Goal: Task Accomplishment & Management: Manage account settings

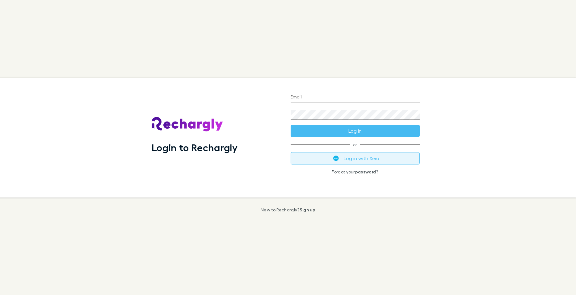
click at [377, 159] on button "Log in with Xero" at bounding box center [355, 158] width 129 height 12
click at [340, 160] on button "Log in with Xero" at bounding box center [355, 158] width 129 height 12
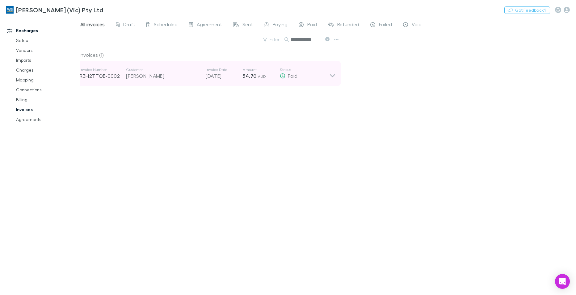
click at [332, 76] on icon at bounding box center [332, 75] width 5 height 3
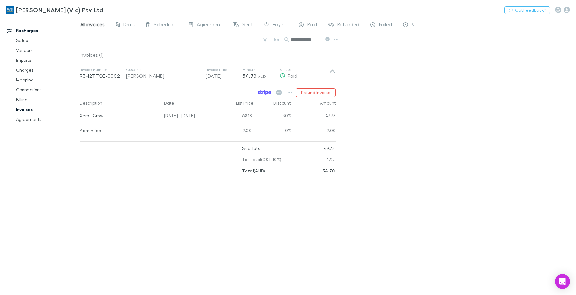
click at [263, 93] on icon at bounding box center [264, 93] width 13 height 6
click at [289, 92] on icon "button" at bounding box center [290, 92] width 4 height 5
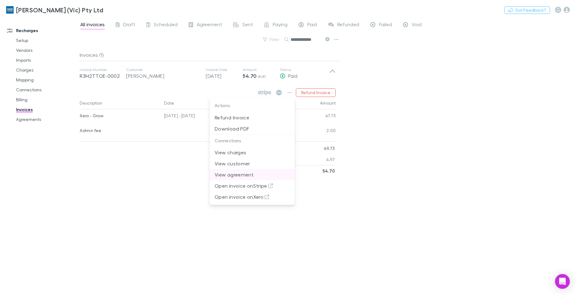
click at [238, 174] on p "View agreement" at bounding box center [252, 174] width 75 height 7
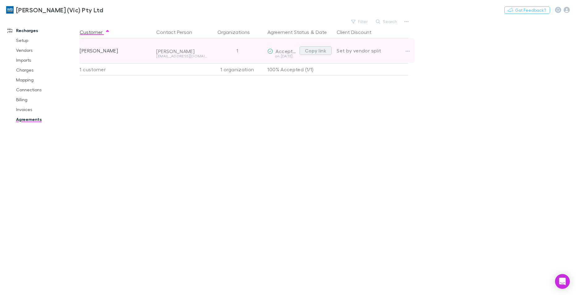
click at [314, 50] on button "Copy link" at bounding box center [316, 50] width 32 height 9
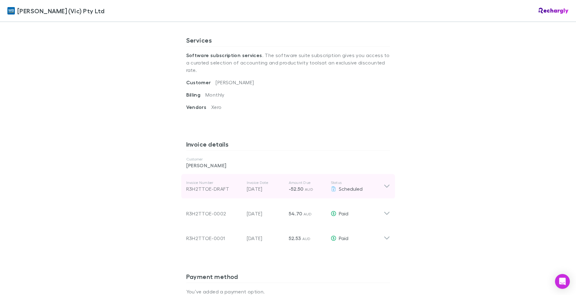
scroll to position [247, 0]
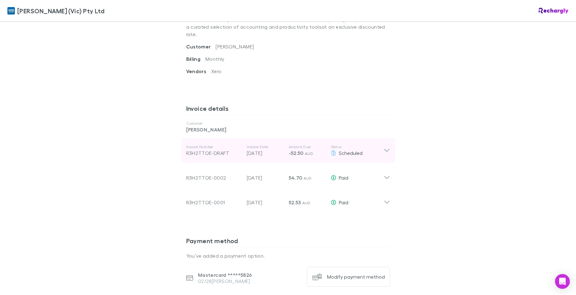
click at [385, 147] on icon at bounding box center [387, 150] width 6 height 7
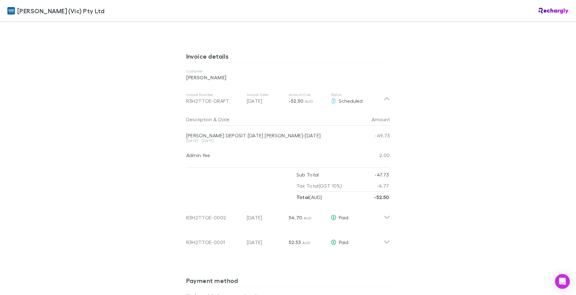
scroll to position [309, 0]
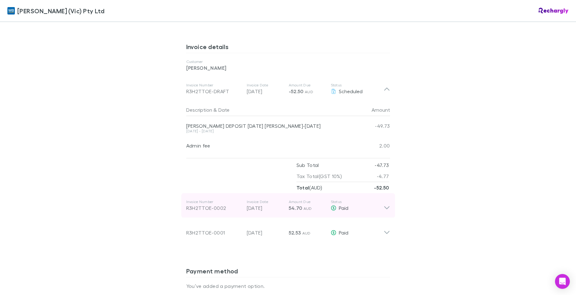
click at [384, 200] on icon at bounding box center [387, 206] width 6 height 12
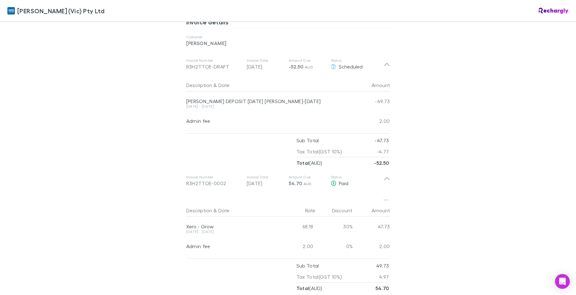
scroll to position [278, 0]
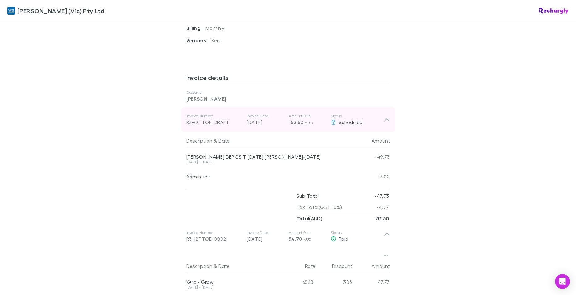
click at [384, 119] on icon at bounding box center [386, 120] width 5 height 3
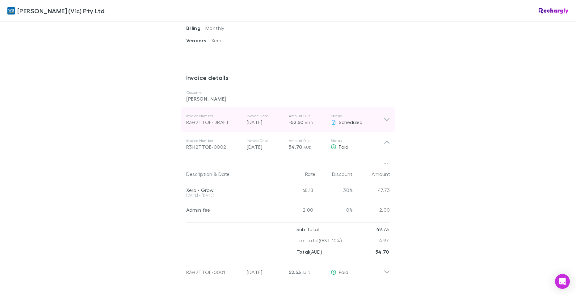
click at [384, 118] on icon at bounding box center [386, 119] width 5 height 3
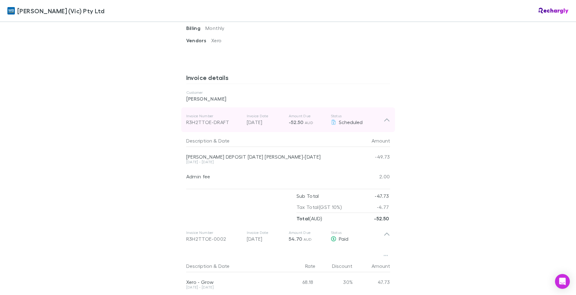
click at [384, 116] on icon at bounding box center [387, 119] width 6 height 7
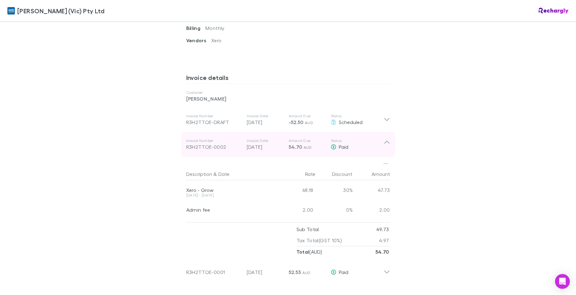
click at [384, 141] on icon at bounding box center [386, 142] width 5 height 3
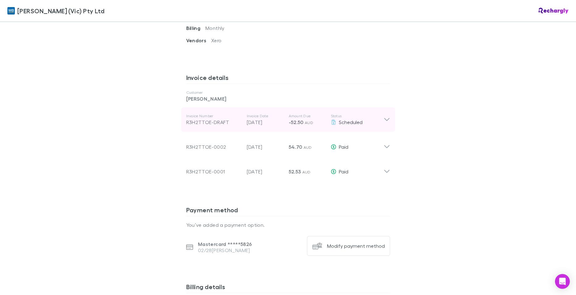
click at [384, 118] on icon at bounding box center [386, 119] width 5 height 3
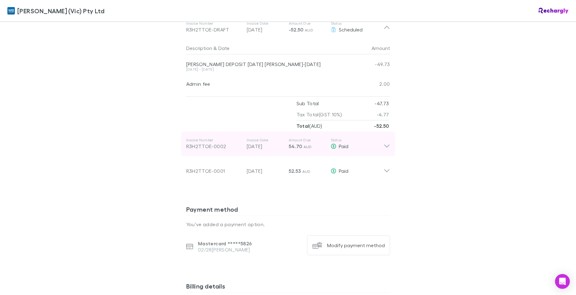
scroll to position [309, 0]
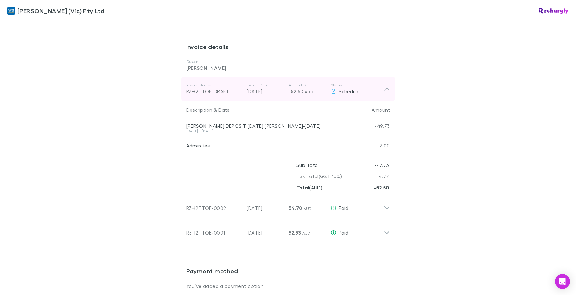
click at [384, 88] on icon at bounding box center [386, 89] width 5 height 3
